Goal: Task Accomplishment & Management: Use online tool/utility

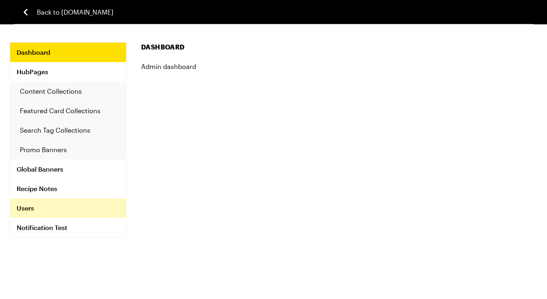
click at [36, 207] on link "Users" at bounding box center [68, 207] width 116 height 19
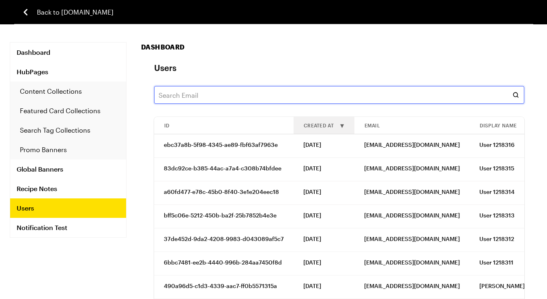
click at [209, 95] on input "text" at bounding box center [339, 95] width 370 height 18
paste input "[EMAIL_ADDRESS][DOMAIN_NAME]"
type input "[EMAIL_ADDRESS][DOMAIN_NAME]"
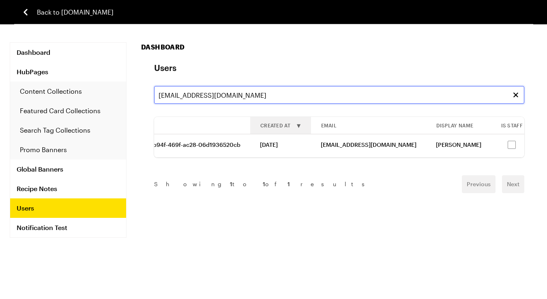
scroll to position [0, 77]
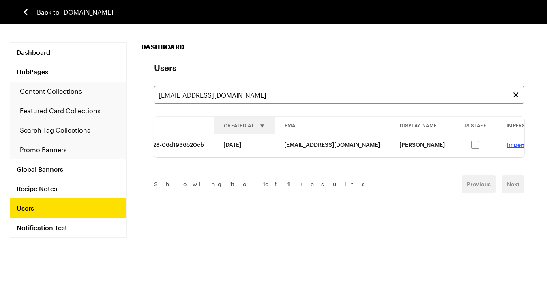
click at [507, 143] on link "Impersonate" at bounding box center [524, 144] width 35 height 7
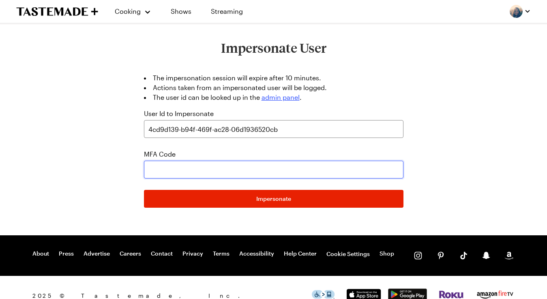
click at [220, 170] on input "text" at bounding box center [274, 170] width 260 height 18
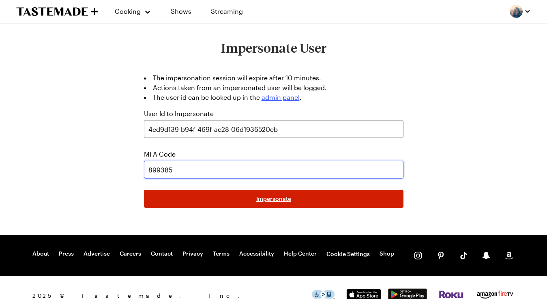
type input "899385"
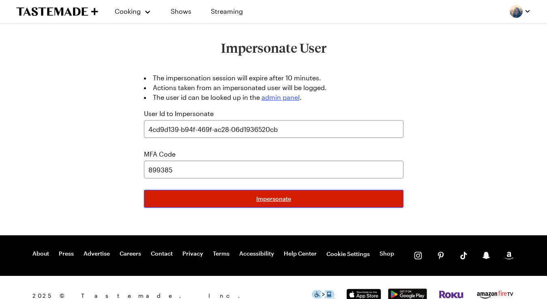
click at [321, 200] on button "Impersonate" at bounding box center [274, 199] width 260 height 18
